Goal: Information Seeking & Learning: Learn about a topic

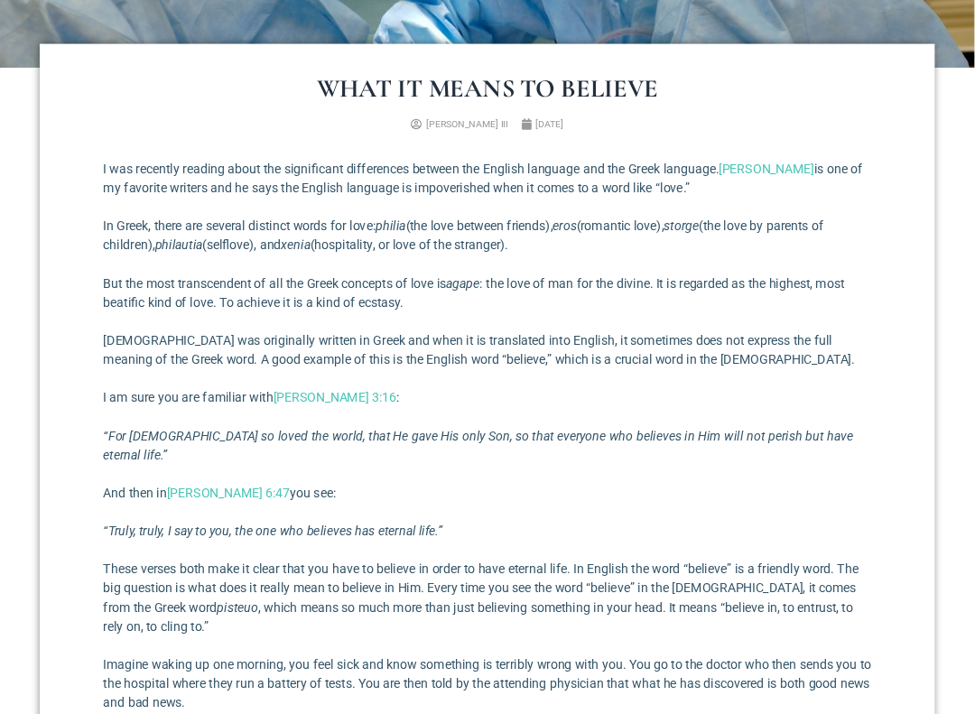
scroll to position [547, 0]
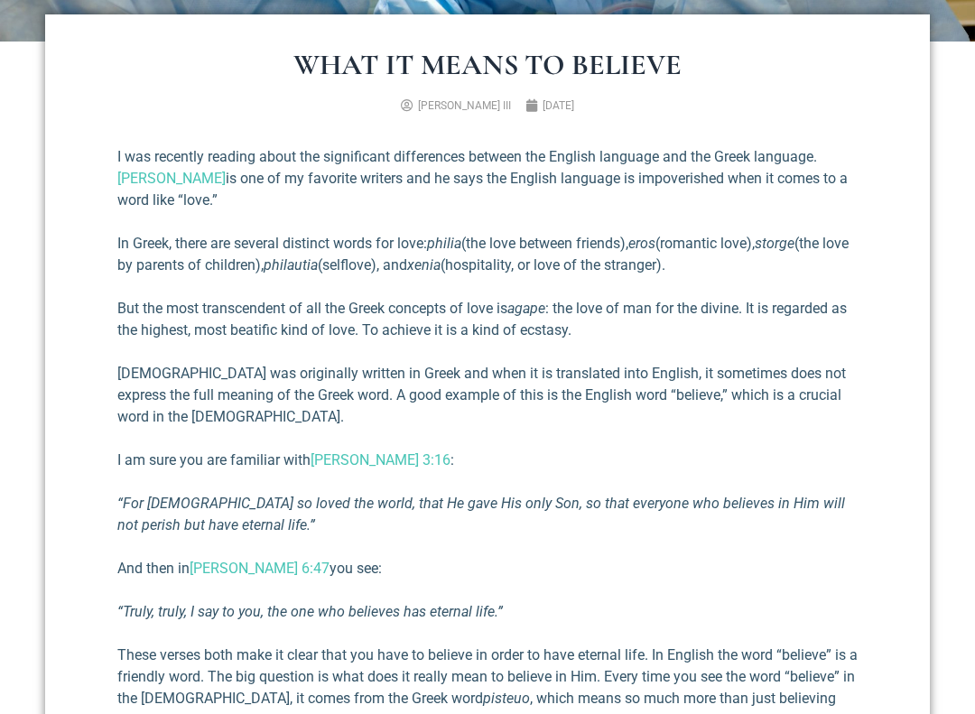
click at [441, 155] on p "I was recently reading about the significant differences between the English la…" at bounding box center [487, 178] width 741 height 65
click at [415, 245] on p "In Greek, there are several distinct words for love: [PERSON_NAME] (the love be…" at bounding box center [487, 254] width 741 height 43
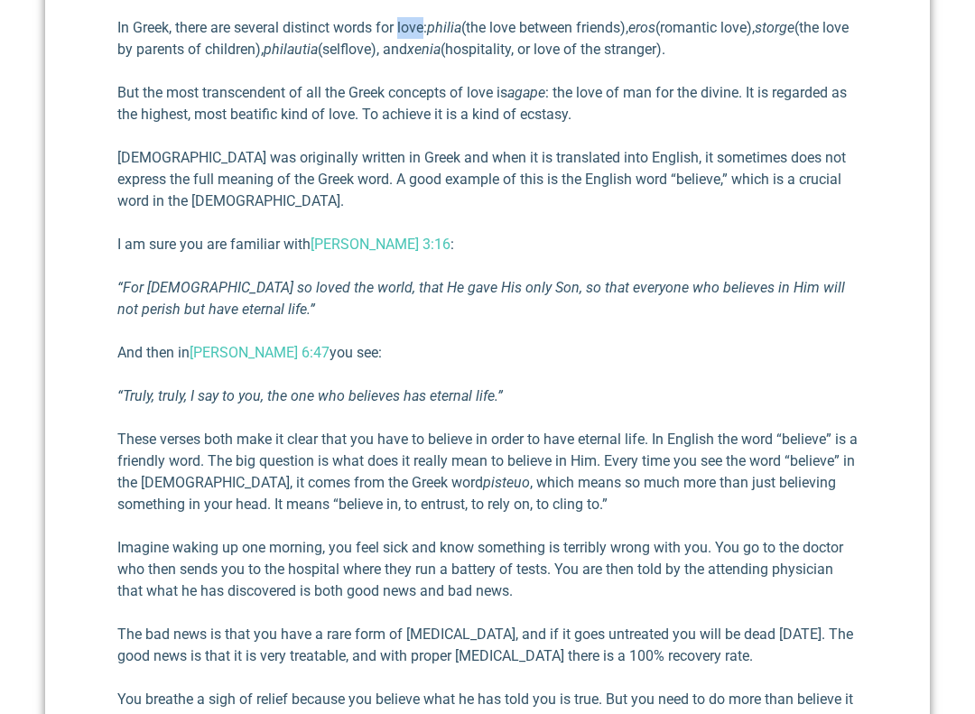
scroll to position [765, 0]
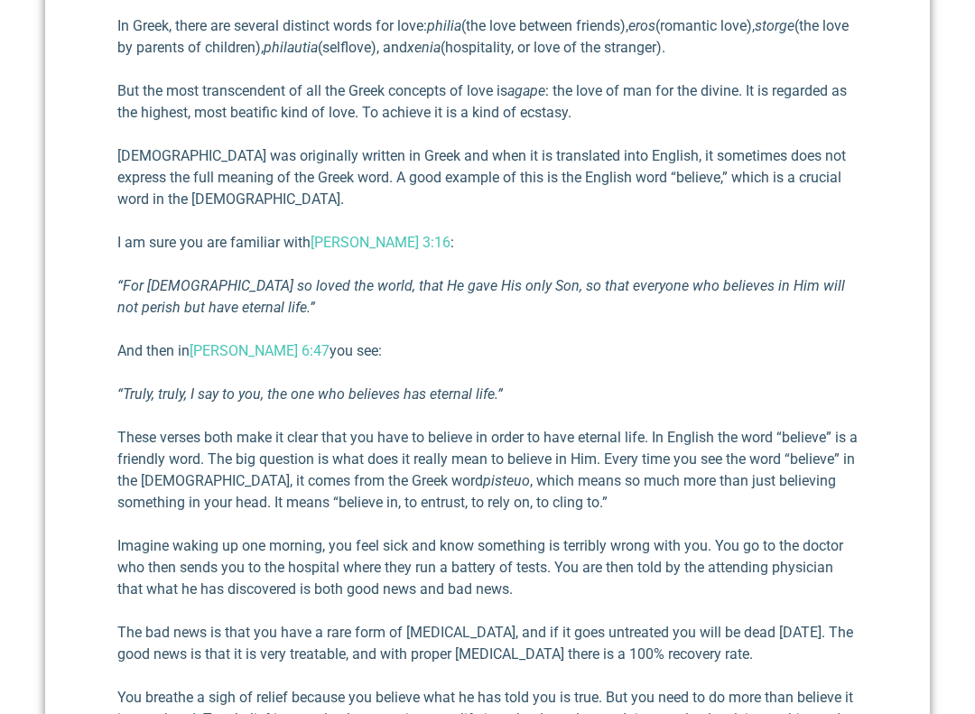
click at [429, 434] on p "These verses both make it clear that you have to believe in order to have etern…" at bounding box center [487, 470] width 741 height 87
click at [429, 433] on p "These verses both make it clear that you have to believe in order to have etern…" at bounding box center [487, 470] width 741 height 87
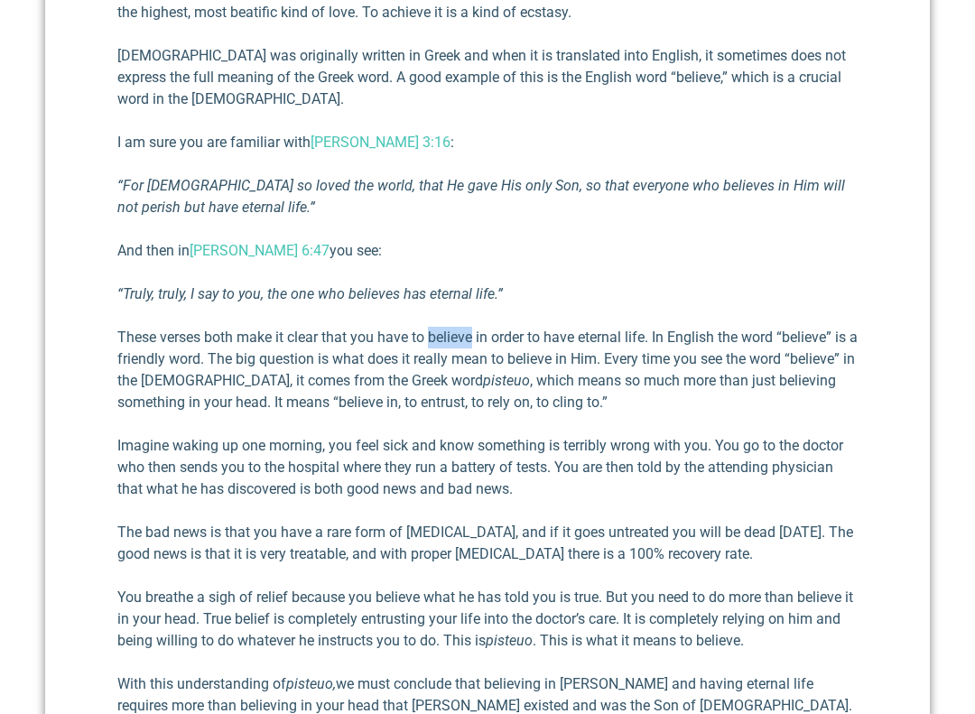
scroll to position [908, 0]
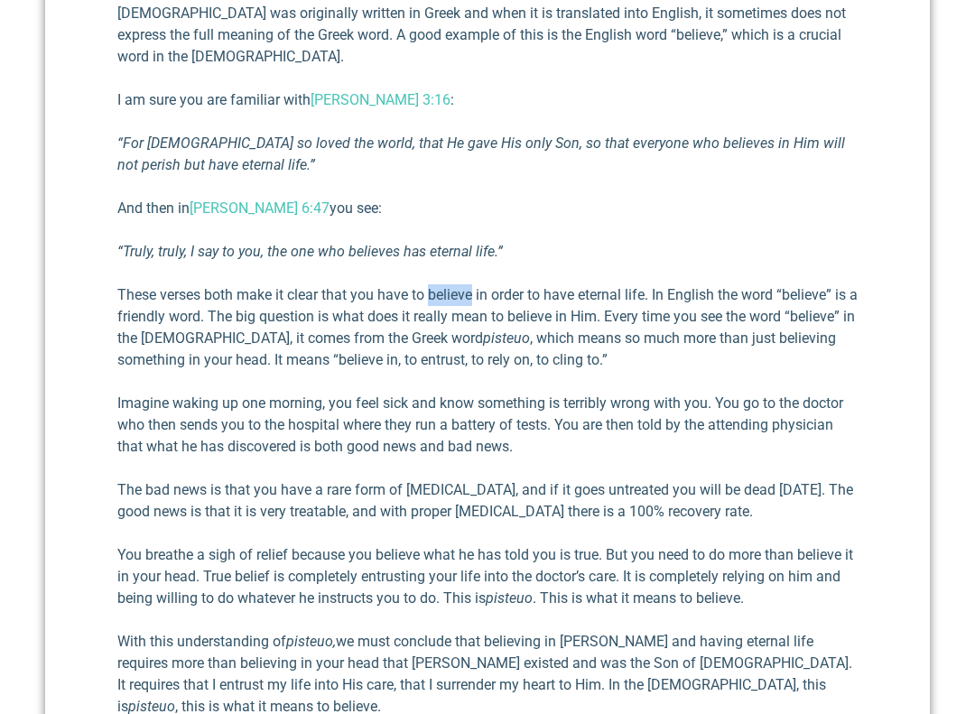
click at [489, 337] on em "pisteuo" at bounding box center [506, 338] width 47 height 17
copy em "pisteuo"
